Goal: Information Seeking & Learning: Find specific fact

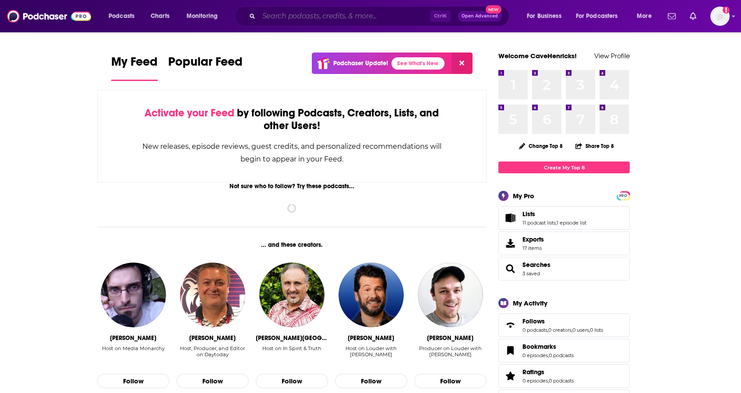
click at [300, 18] on input "Search podcasts, credits, & more..." at bounding box center [344, 16] width 171 height 14
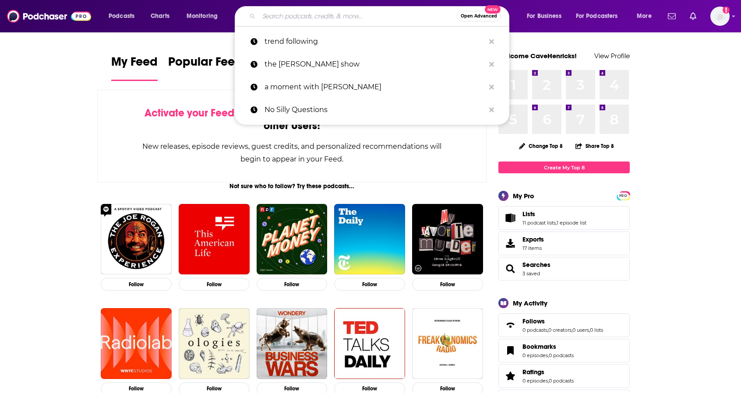
paste input "The [PERSON_NAME] Show [PERSON_NAME] interviews the world's leading peak perfor…"
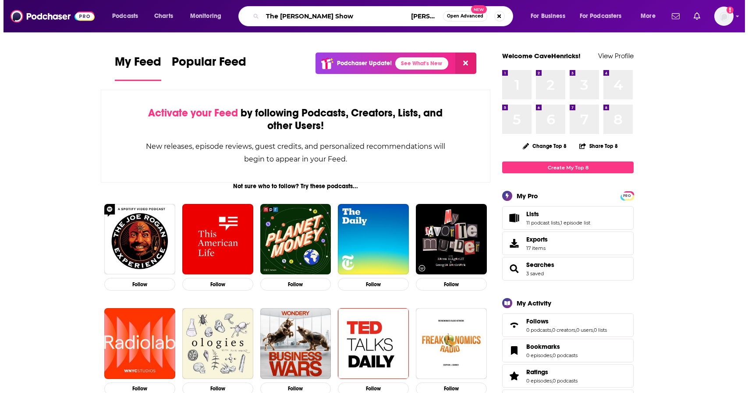
scroll to position [0, 1969]
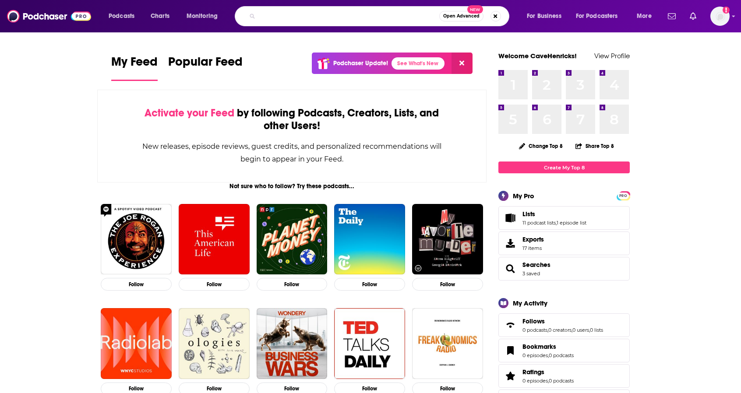
type input "The [PERSON_NAME] Show [PERSON_NAME] interviews the world's leading peak perfor…"
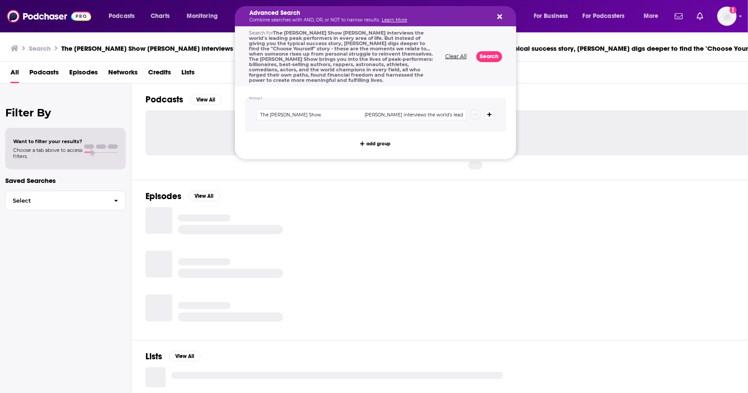
click at [498, 15] on icon "Search podcasts, credits, & more..." at bounding box center [499, 16] width 5 height 5
drag, startPoint x: 372, startPoint y: 14, endPoint x: 424, endPoint y: 47, distance: 61.0
click at [505, 11] on div "Advanced Search Combine searches with AND, OR, or NOT to narrow results. Learn …" at bounding box center [375, 16] width 281 height 20
click at [499, 14] on div "Advanced Search Combine searches with AND, OR, or NOT to narrow results. Learn …" at bounding box center [375, 16] width 281 height 20
click at [499, 14] on icon "Search podcasts, credits, & more..." at bounding box center [499, 16] width 5 height 7
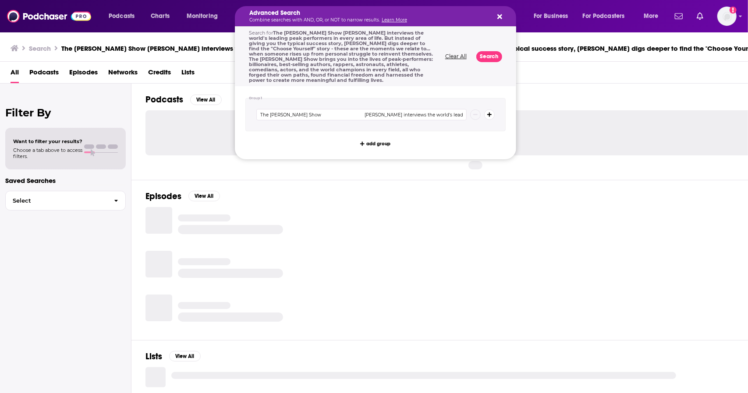
click at [499, 15] on icon "Search podcasts, credits, & more..." at bounding box center [499, 16] width 5 height 7
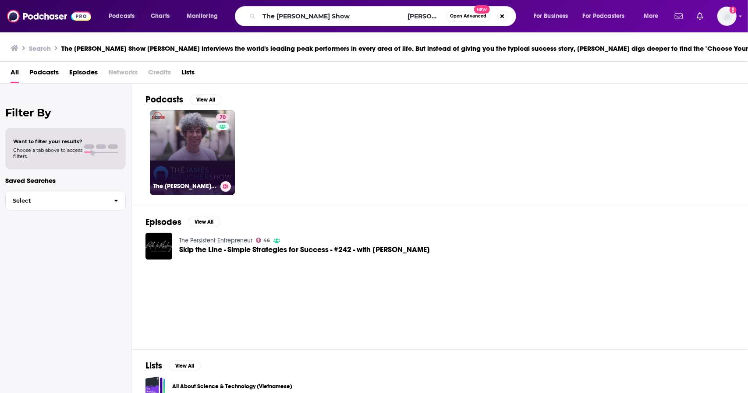
click at [207, 144] on link "70 The [PERSON_NAME] Show" at bounding box center [192, 152] width 85 height 85
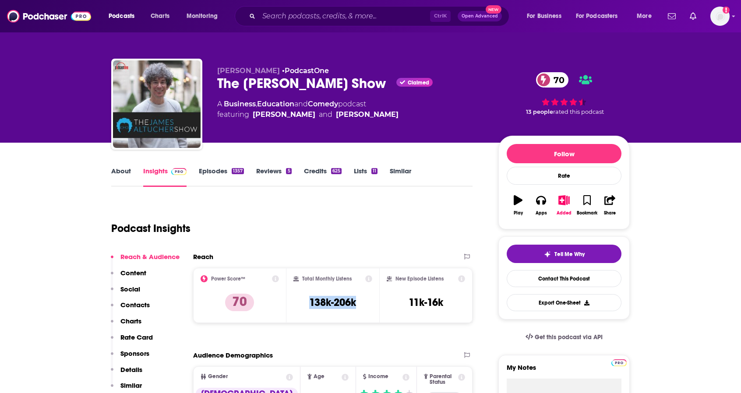
drag, startPoint x: 360, startPoint y: 305, endPoint x: 317, endPoint y: 303, distance: 43.0
click at [303, 305] on div "Total Monthly Listens 138k-206k" at bounding box center [332, 295] width 79 height 40
copy h3 "138k-206k"
